Goal: Task Accomplishment & Management: Manage account settings

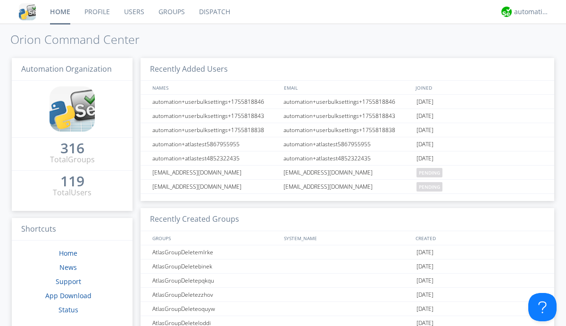
click at [134, 12] on link "Users" at bounding box center [134, 12] width 34 height 24
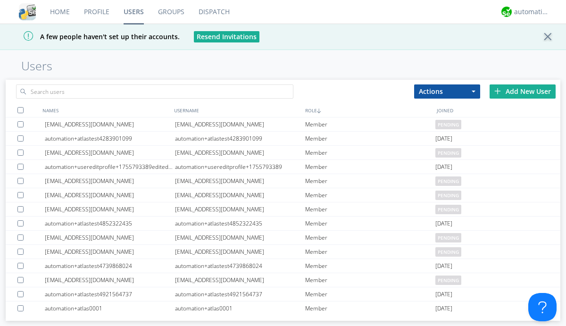
click at [523, 91] on div "Add New User" at bounding box center [523, 91] width 66 height 14
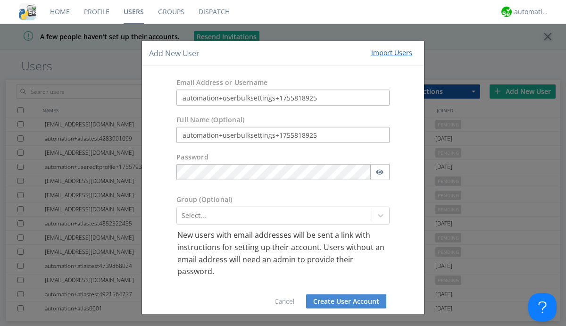
click at [343, 301] on button "Create User Account" at bounding box center [346, 301] width 80 height 14
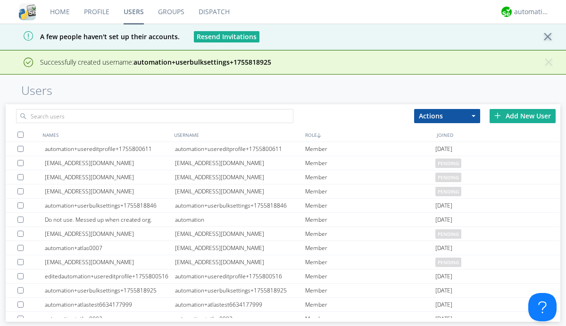
click at [523, 116] on div "Add New User" at bounding box center [523, 116] width 66 height 14
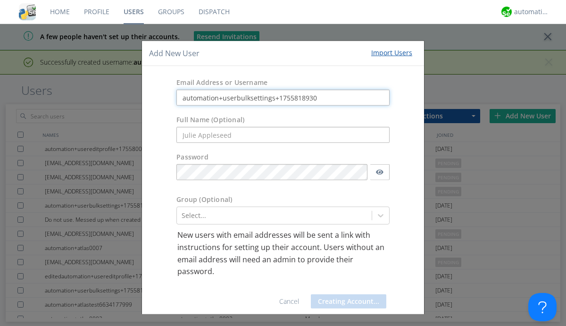
type input "automation+userbulksettings+1755818930"
click at [343, 301] on button "Creating Account..." at bounding box center [349, 301] width 76 height 14
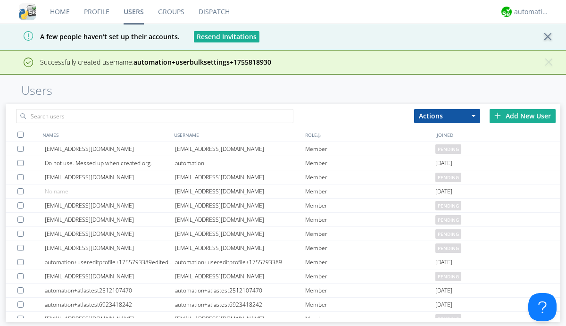
click at [523, 116] on div "Add New User" at bounding box center [523, 116] width 66 height 14
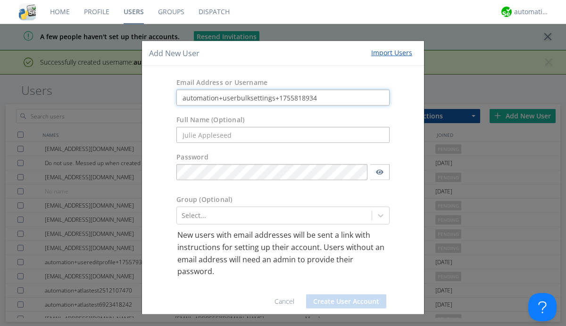
type input "automation+userbulksettings+1755818934"
click at [343, 301] on button "Create User Account" at bounding box center [346, 301] width 80 height 14
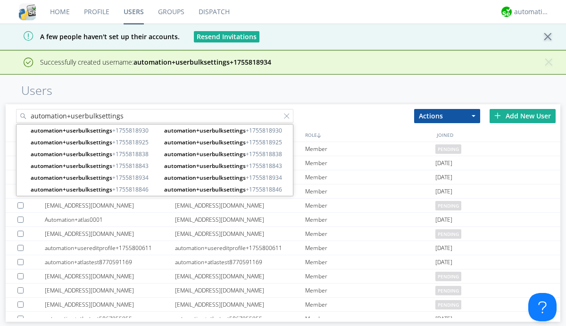
type input "automation+userbulksettings"
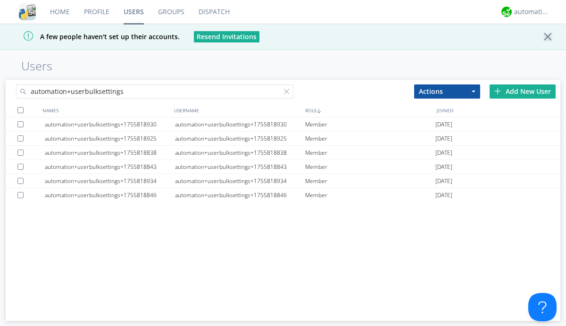
click at [20, 110] on div at bounding box center [20, 110] width 6 height 6
click at [447, 91] on button "Actions" at bounding box center [447, 91] width 66 height 14
click at [0, 0] on link "Edit Settings" at bounding box center [0, 0] width 0 height 0
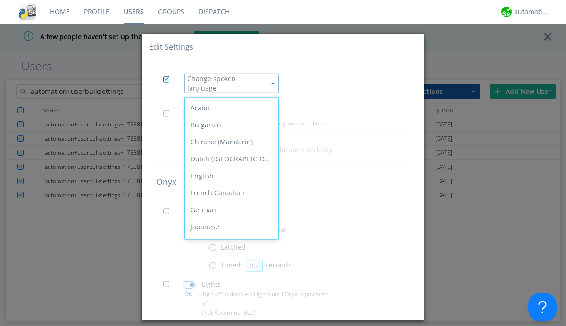
click at [169, 110] on span at bounding box center [169, 116] width 12 height 12
click at [0, 0] on input "checkbox" at bounding box center [0, 0] width 0 height 0
click at [189, 110] on span at bounding box center [189, 114] width 13 height 8
click at [0, 0] on input "checkbox" at bounding box center [0, 0] width 0 height 0
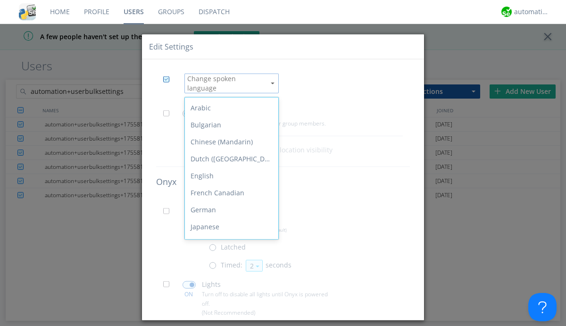
click at [169, 208] on span at bounding box center [169, 214] width 12 height 12
click at [0, 0] on input "checkbox" at bounding box center [0, 0] width 0 height 0
click at [214, 262] on span at bounding box center [215, 268] width 12 height 12
click at [0, 0] on input "radio" at bounding box center [0, 0] width 0 height 0
click at [253, 260] on button "2" at bounding box center [254, 266] width 17 height 12
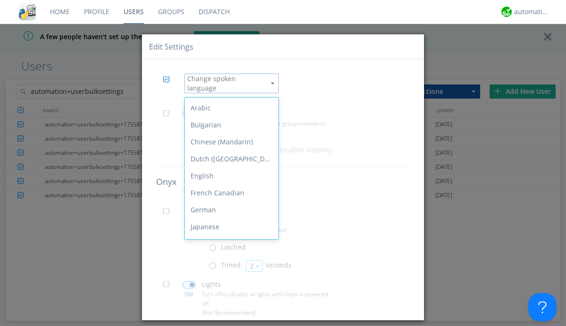
click at [0, 0] on link "3" at bounding box center [0, 0] width 0 height 0
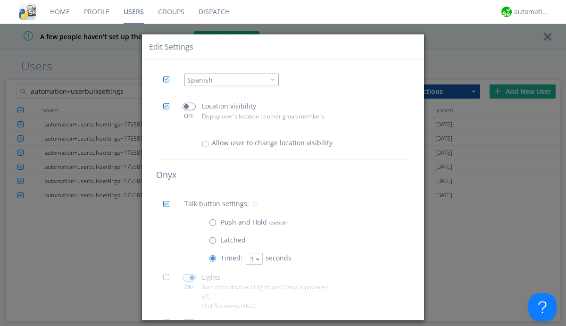
click at [169, 280] on span at bounding box center [169, 280] width 12 height 12
click at [0, 0] on input "checkbox" at bounding box center [0, 0] width 0 height 0
click at [189, 278] on span at bounding box center [189, 278] width 13 height 8
click at [0, 0] on input "checkbox" at bounding box center [0, 0] width 0 height 0
click at [169, 319] on span at bounding box center [169, 325] width 12 height 12
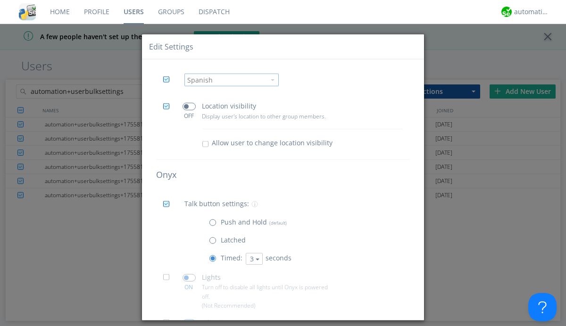
click at [0, 0] on input "checkbox" at bounding box center [0, 0] width 0 height 0
click at [189, 319] on span at bounding box center [189, 323] width 13 height 8
click at [0, 0] on input "checkbox" at bounding box center [0, 0] width 0 height 0
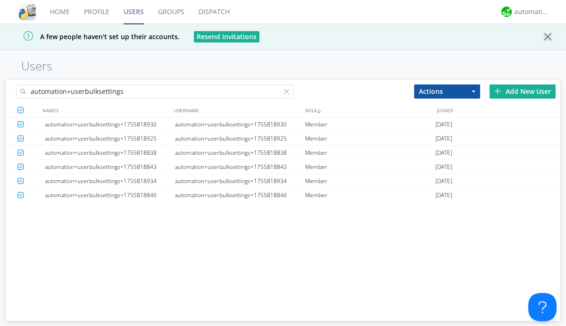
click at [134, 12] on link "Users" at bounding box center [134, 12] width 34 height 24
click at [289, 93] on div at bounding box center [288, 93] width 9 height 9
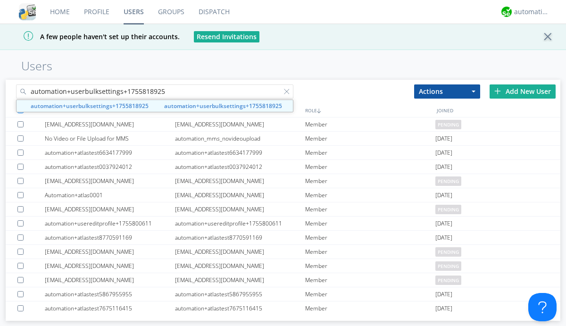
type input "automation+userbulksettings+1755818925"
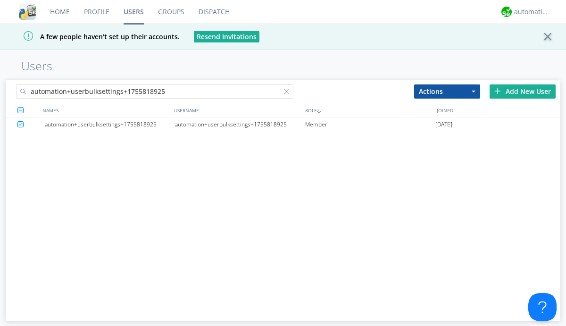
click at [240, 124] on div "automation+userbulksettings+1755818925" at bounding box center [240, 125] width 130 height 14
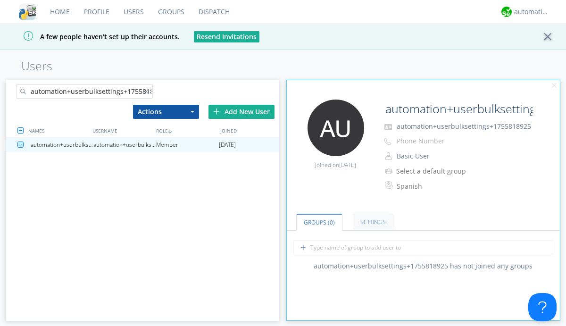
click at [372, 222] on link "Settings" at bounding box center [373, 222] width 41 height 17
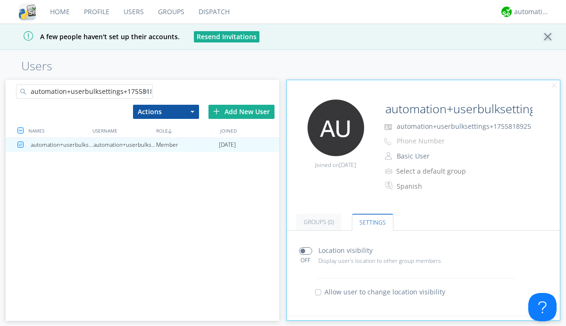
scroll to position [185, 0]
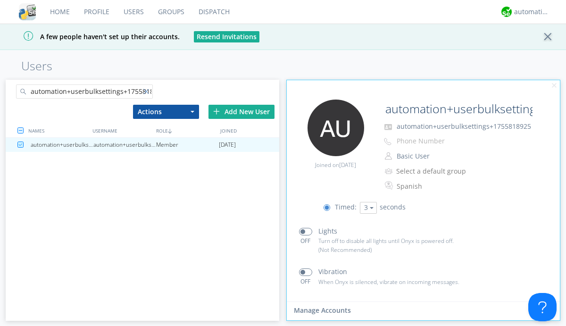
click at [148, 93] on div at bounding box center [147, 93] width 9 height 9
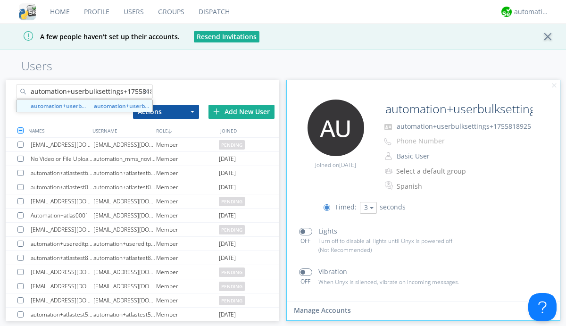
scroll to position [0, 11]
type input "automation+userbulksettings+1755818930"
